Goal: Find specific page/section: Find specific page/section

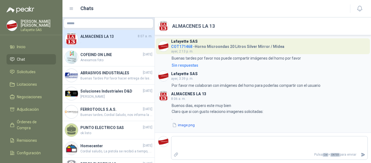
scroll to position [25, 0]
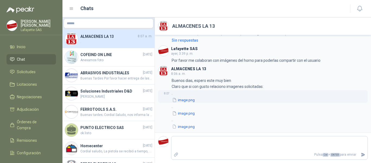
click at [181, 102] on button "image.png" at bounding box center [184, 100] width 24 height 6
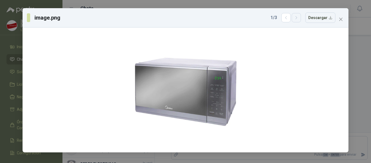
click at [299, 18] on icon "button" at bounding box center [296, 17] width 5 height 5
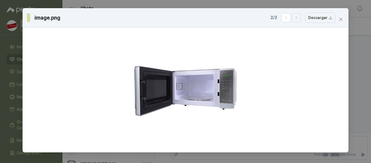
click at [299, 18] on icon "button" at bounding box center [296, 17] width 5 height 5
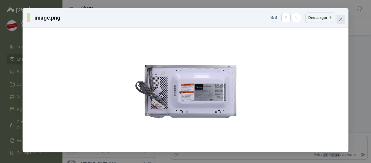
click at [343, 20] on span "Close" at bounding box center [341, 19] width 9 height 4
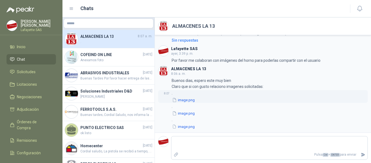
click at [185, 101] on button "image.png" at bounding box center [184, 100] width 24 height 6
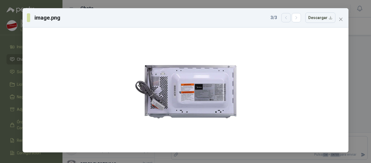
click at [286, 18] on icon "button" at bounding box center [286, 17] width 5 height 5
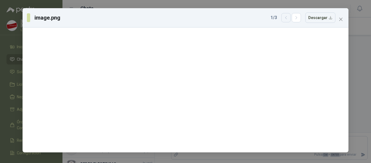
click at [286, 18] on icon "button" at bounding box center [286, 17] width 5 height 5
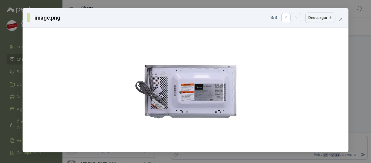
click at [296, 17] on button "button" at bounding box center [296, 17] width 9 height 9
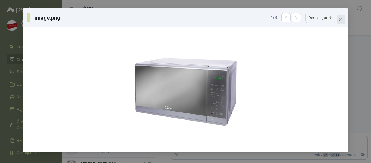
click at [341, 21] on icon "close" at bounding box center [341, 19] width 4 height 4
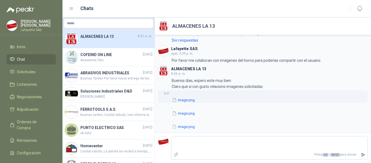
click at [184, 101] on button "image.png" at bounding box center [184, 100] width 24 height 6
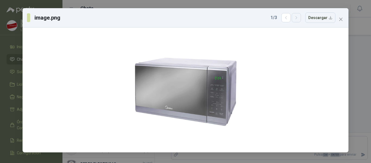
click at [301, 18] on button "button" at bounding box center [296, 17] width 9 height 9
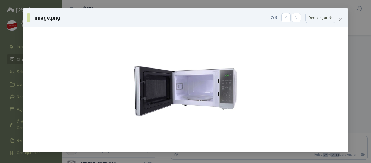
click at [343, 18] on span "Close" at bounding box center [341, 19] width 9 height 4
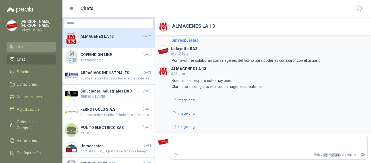
drag, startPoint x: 31, startPoint y: 44, endPoint x: 34, endPoint y: 44, distance: 3.3
click at [31, 44] on li "Inicio" at bounding box center [31, 47] width 43 height 6
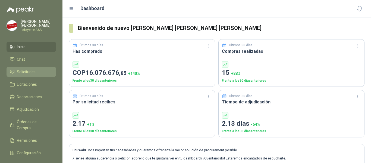
click at [36, 69] on li "Solicitudes" at bounding box center [31, 72] width 43 height 6
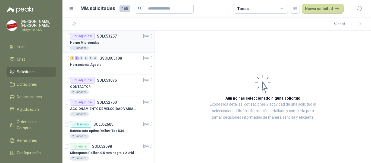
click at [109, 40] on div "Horno Microondas" at bounding box center [111, 42] width 82 height 7
